Goal: Information Seeking & Learning: Learn about a topic

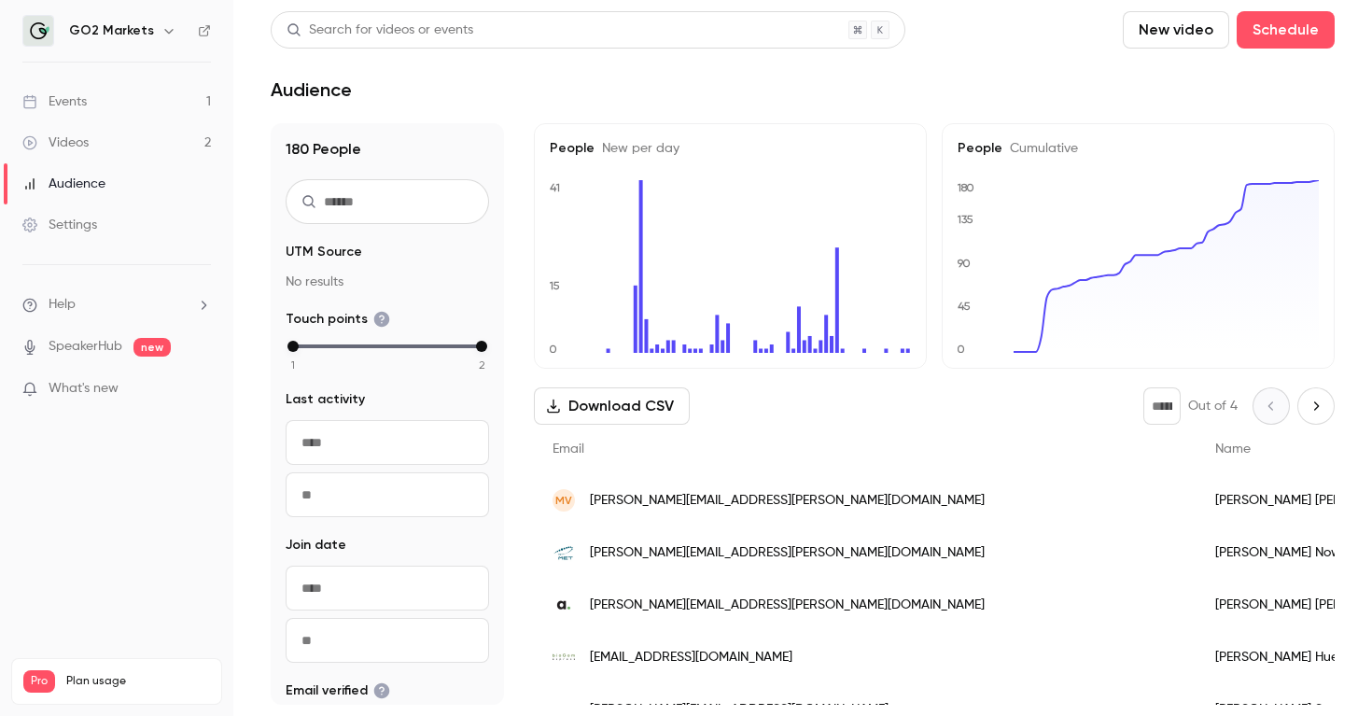
click at [112, 92] on link "Events 1" at bounding box center [116, 101] width 233 height 41
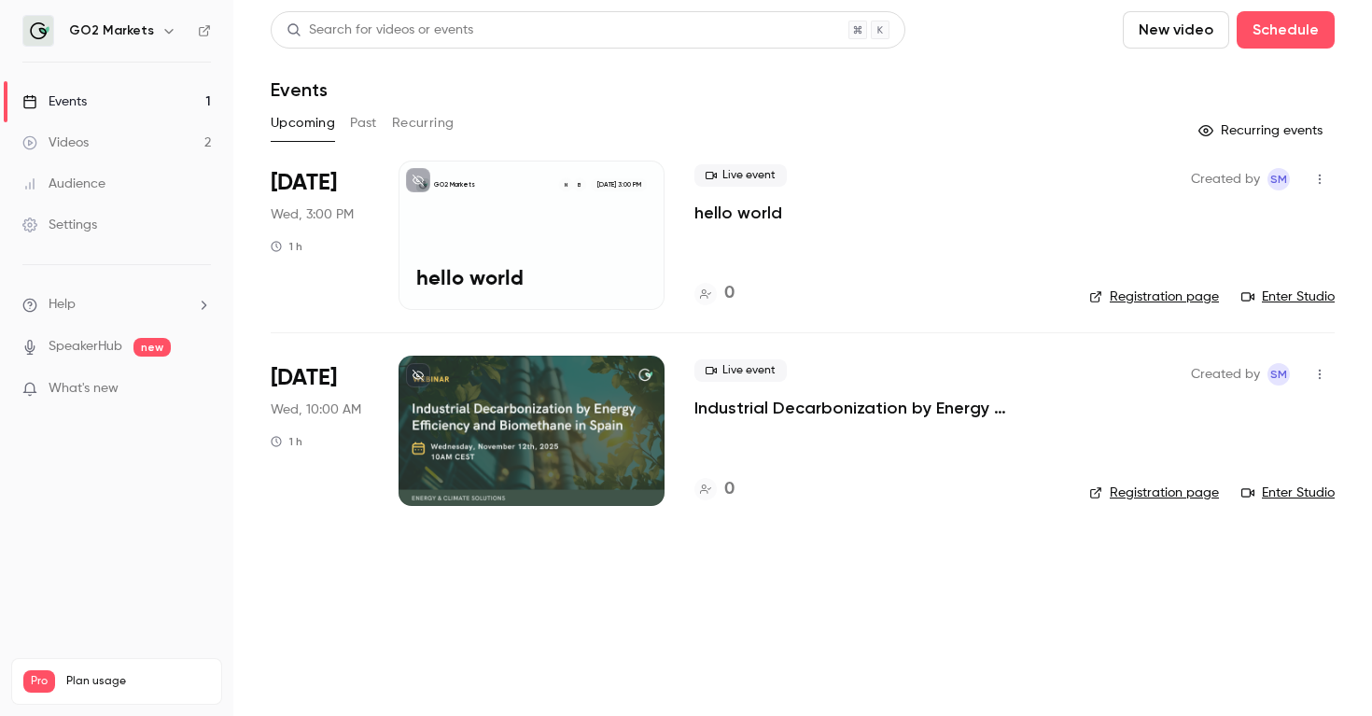
click at [97, 123] on link "Videos 2" at bounding box center [116, 142] width 233 height 41
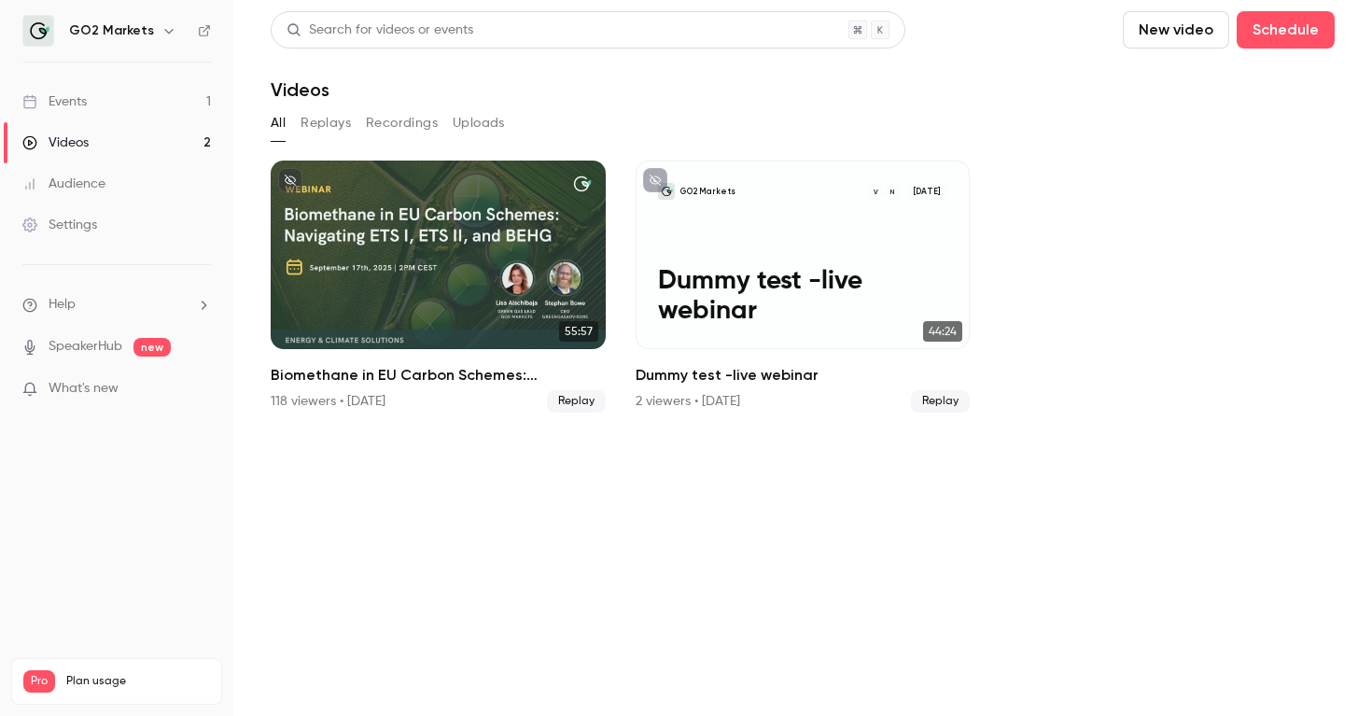
click at [135, 110] on link "Events 1" at bounding box center [116, 101] width 233 height 41
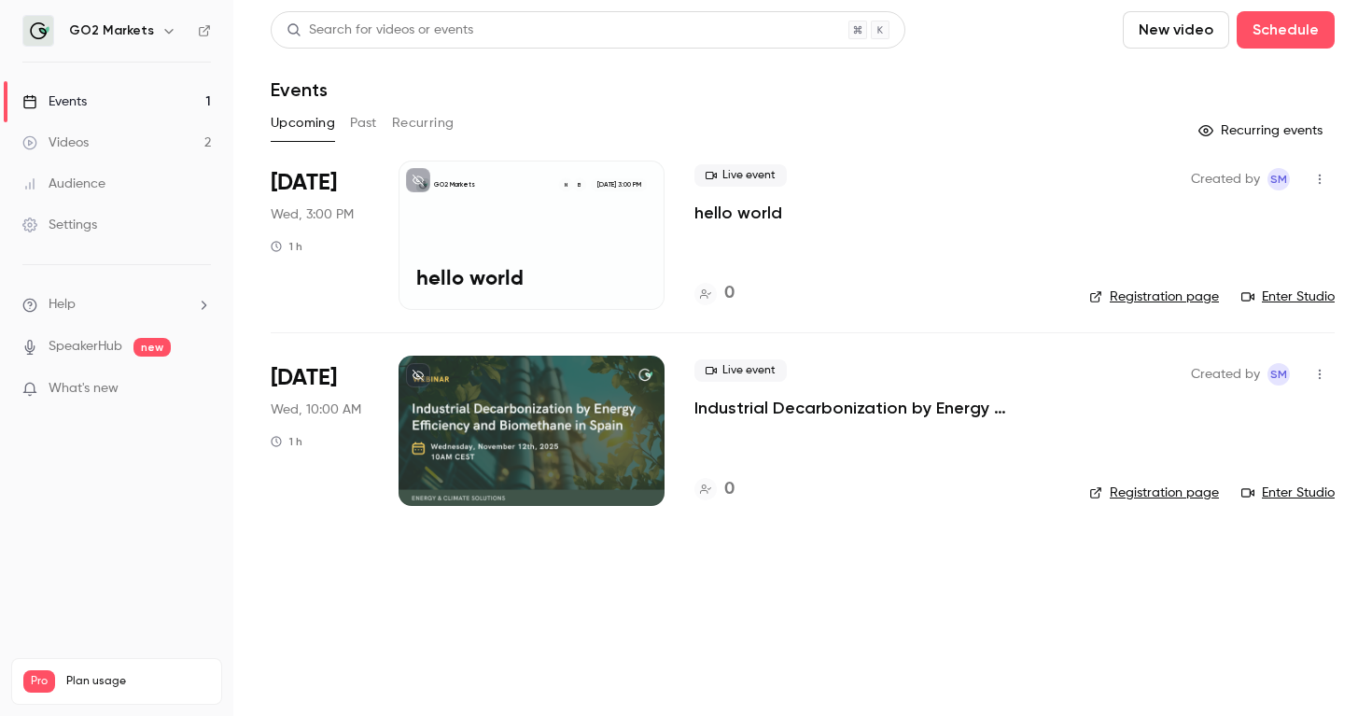
click at [850, 396] on div "Live event Industrial Decarbonization by Energy Efficiency and Biomethane in [G…" at bounding box center [877, 389] width 365 height 60
click at [854, 410] on p "Industrial Decarbonization by Energy Efficiency and Biomethane in [GEOGRAPHIC_D…" at bounding box center [877, 408] width 365 height 22
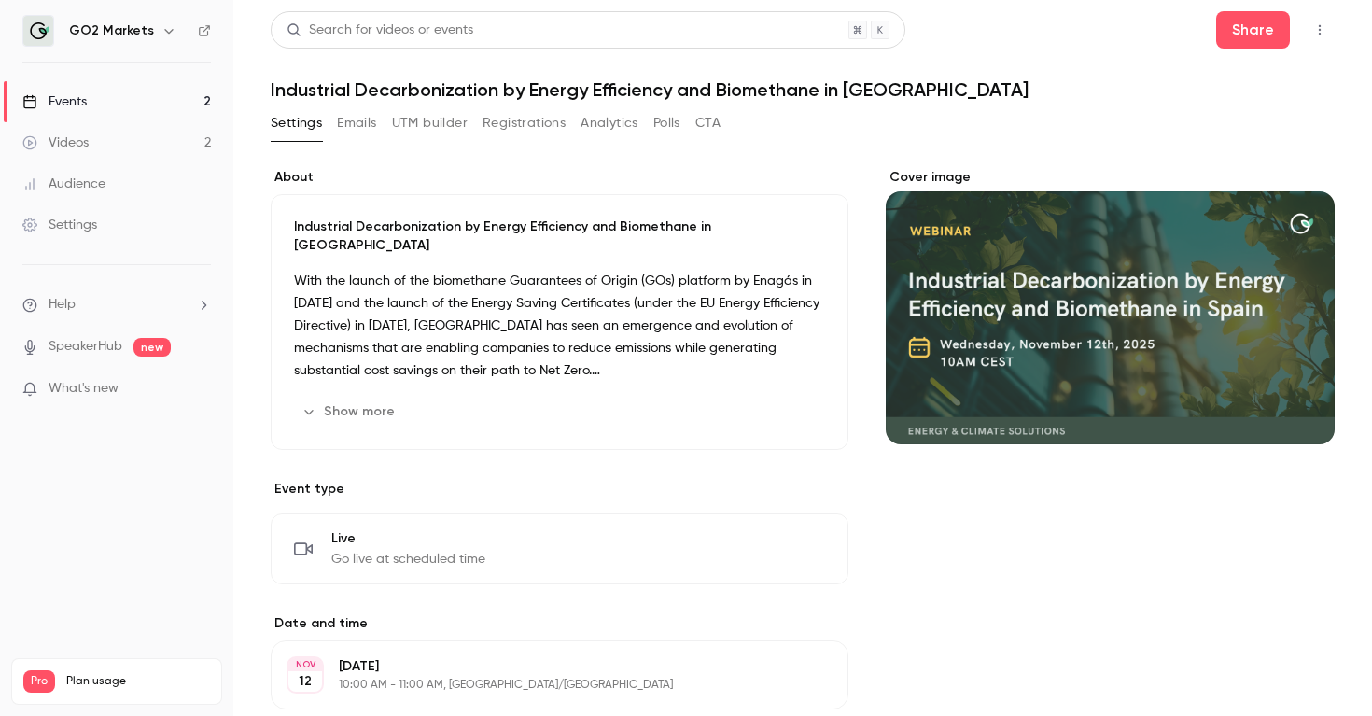
scroll to position [43, 0]
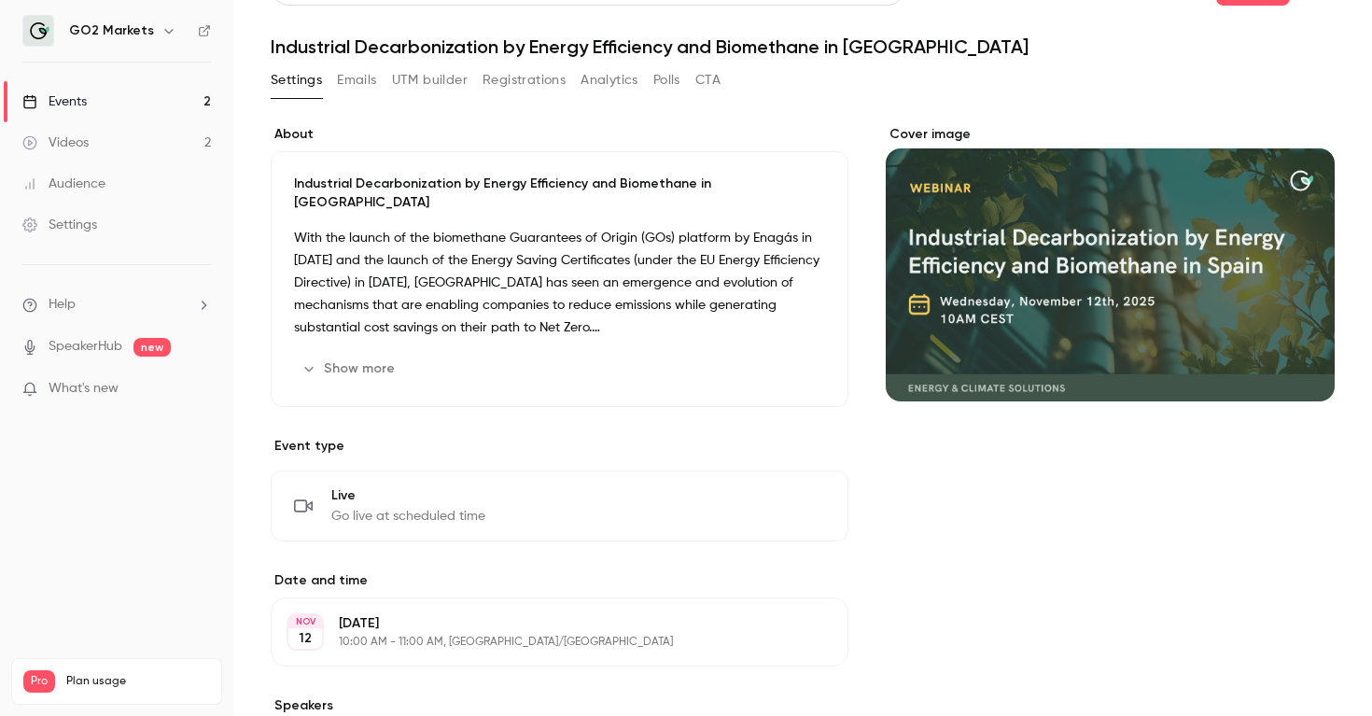
click at [354, 354] on button "Show more" at bounding box center [350, 369] width 112 height 30
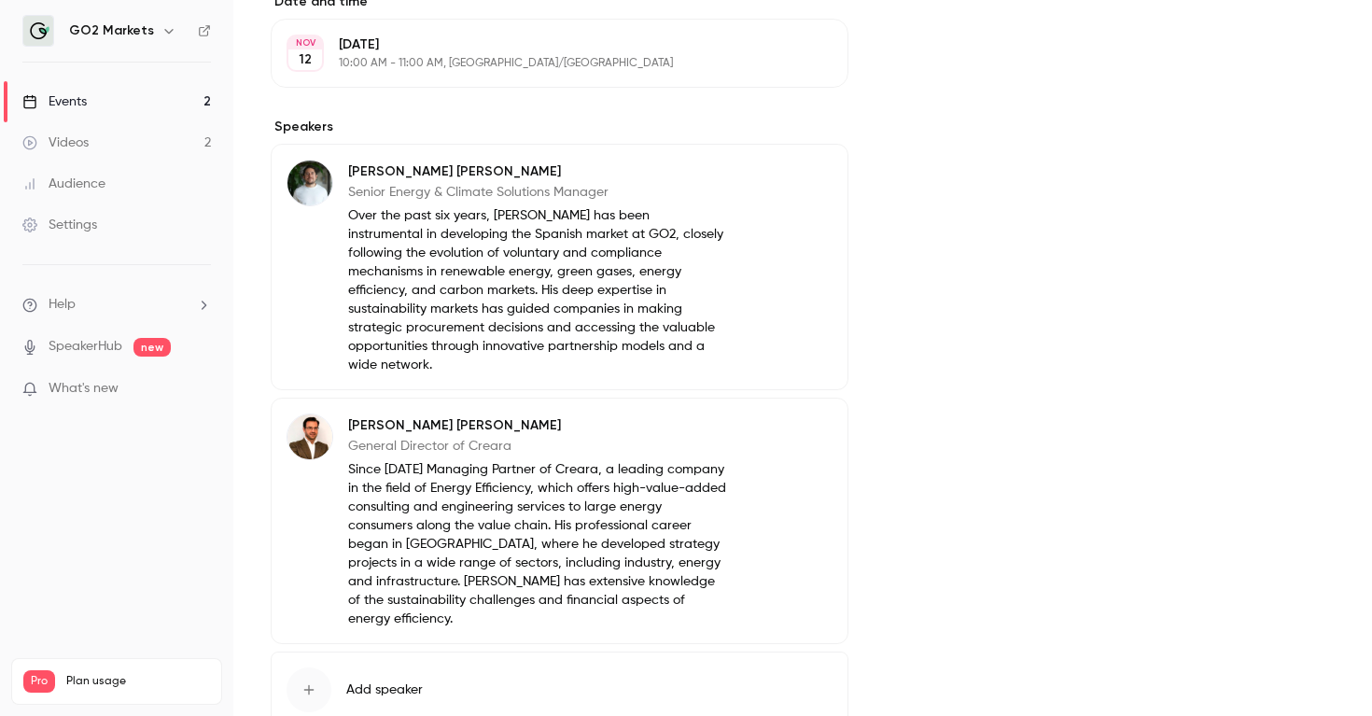
scroll to position [1077, 0]
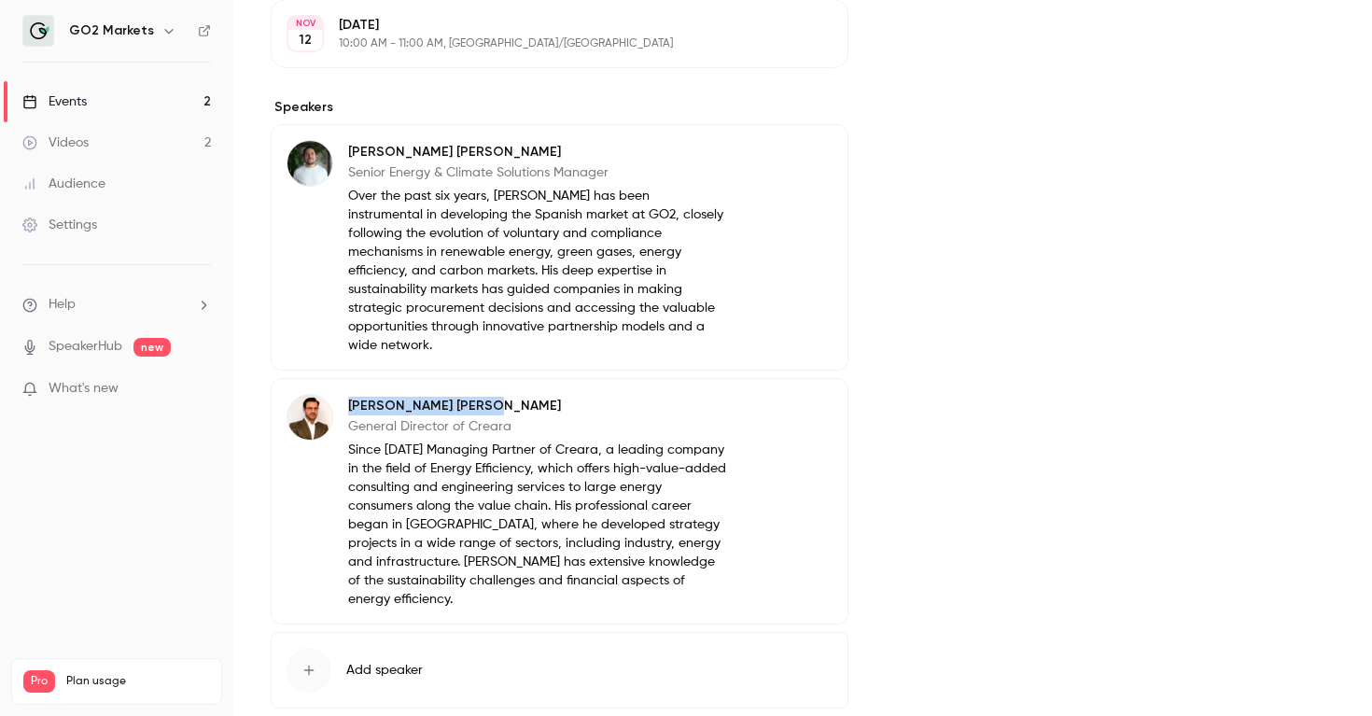
drag, startPoint x: 350, startPoint y: 367, endPoint x: 459, endPoint y: 371, distance: 109.3
click at [459, 397] on p "[PERSON_NAME]" at bounding box center [537, 406] width 379 height 19
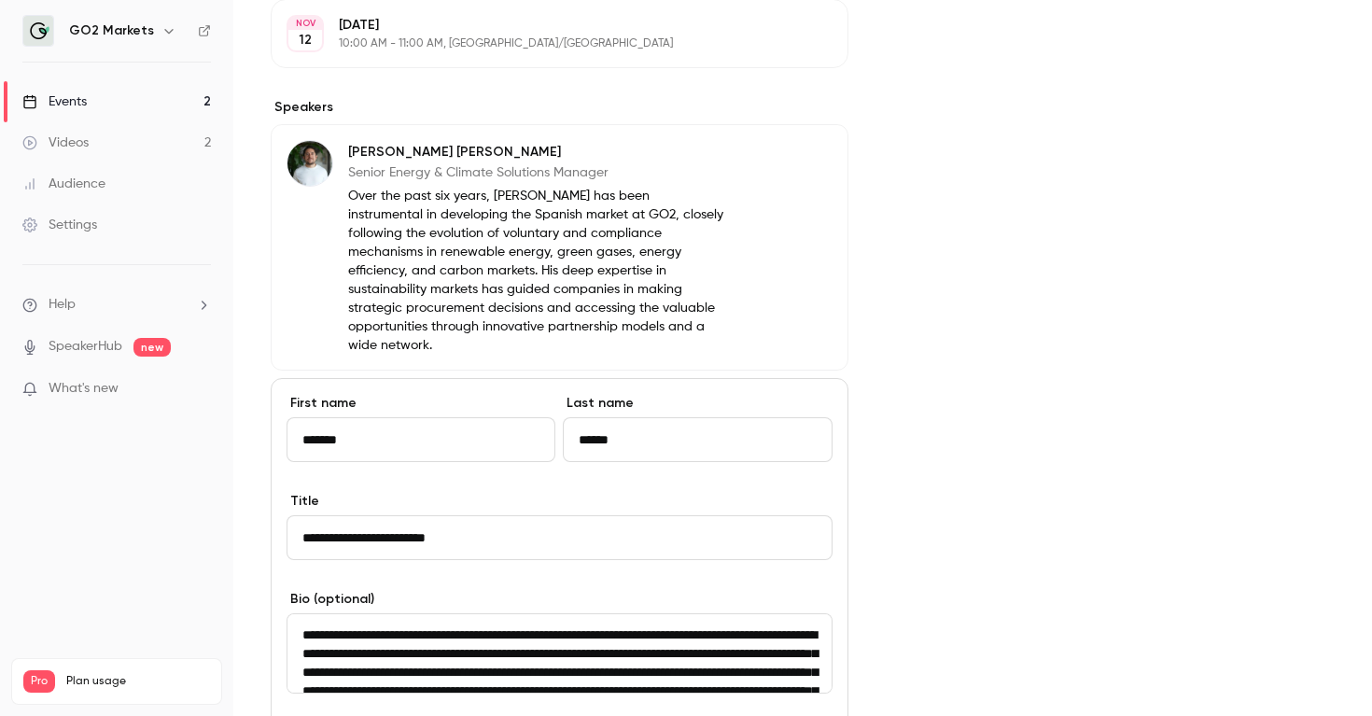
click at [971, 348] on div "Cover image" at bounding box center [1110, 77] width 449 height 1971
